Goal: Task Accomplishment & Management: Use online tool/utility

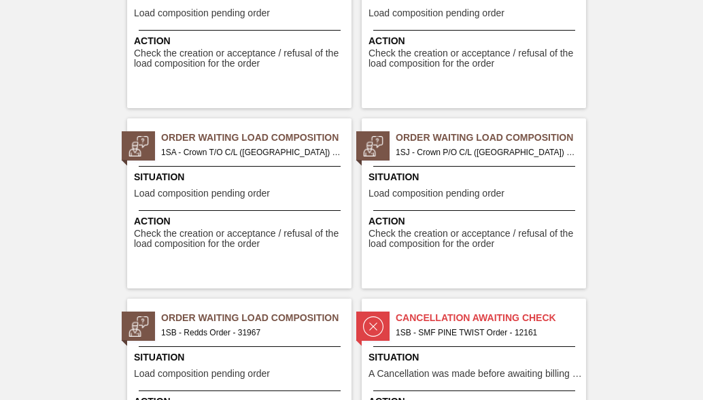
scroll to position [2176, 0]
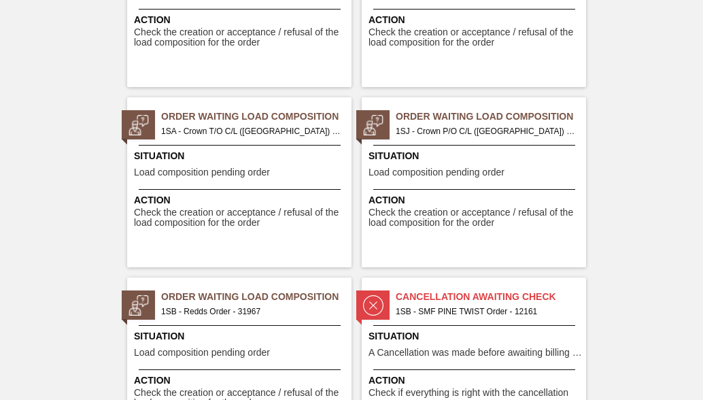
click at [192, 314] on span "1SB - Redds Order - 31967" at bounding box center [251, 311] width 180 height 15
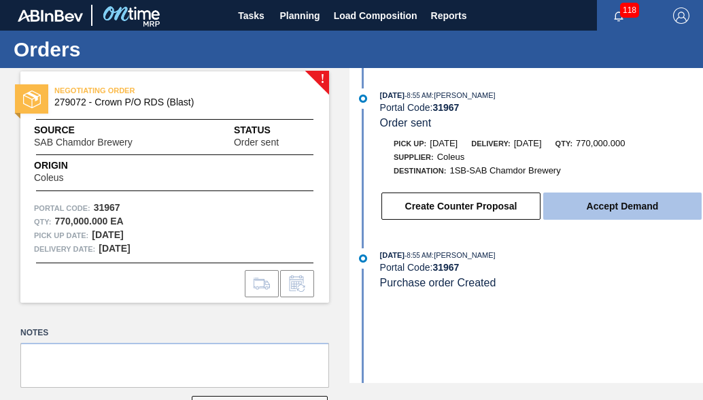
click at [598, 213] on button "Accept Demand" at bounding box center [622, 205] width 158 height 27
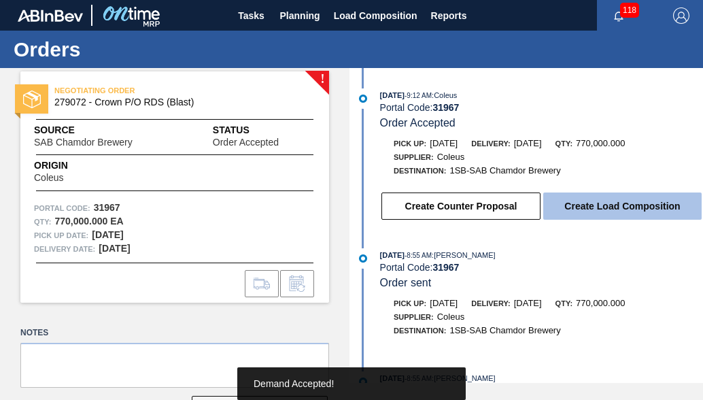
click at [600, 209] on button "Create Load Composition" at bounding box center [622, 205] width 158 height 27
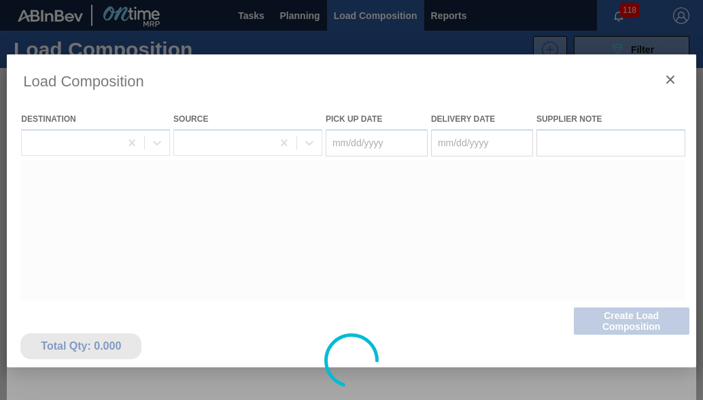
type Date "[DATE]"
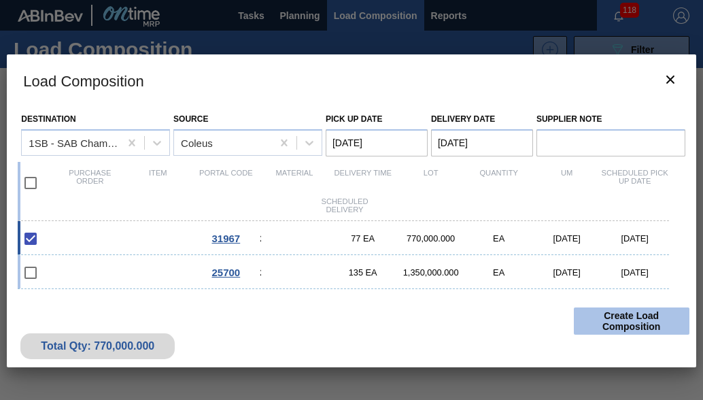
click at [641, 324] on button "Create Load Composition" at bounding box center [632, 320] width 116 height 27
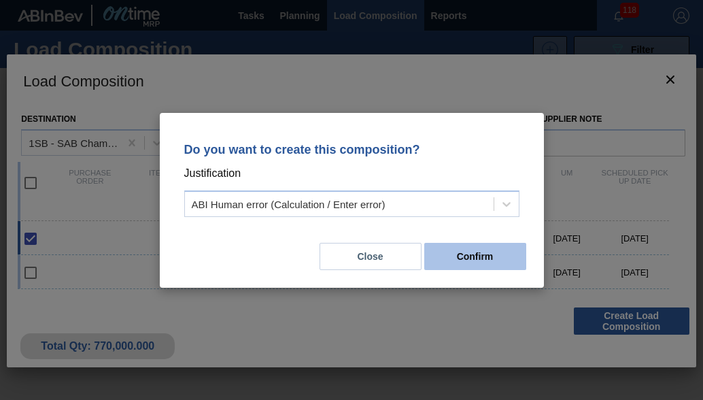
click at [496, 252] on button "Confirm" at bounding box center [475, 256] width 102 height 27
